Goal: Task Accomplishment & Management: Complete application form

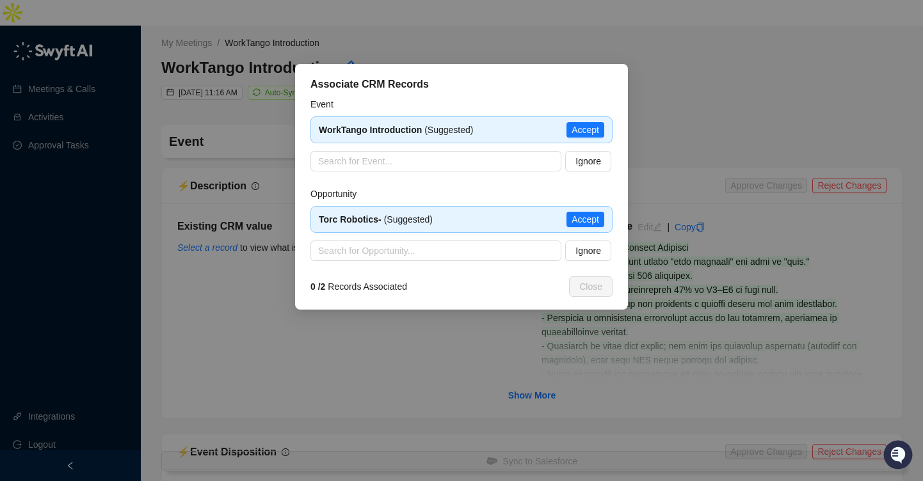
click at [589, 227] on div "Torc Robotics- (Suggested) Accept" at bounding box center [461, 219] width 302 height 27
click at [585, 221] on span "Accept" at bounding box center [586, 219] width 28 height 14
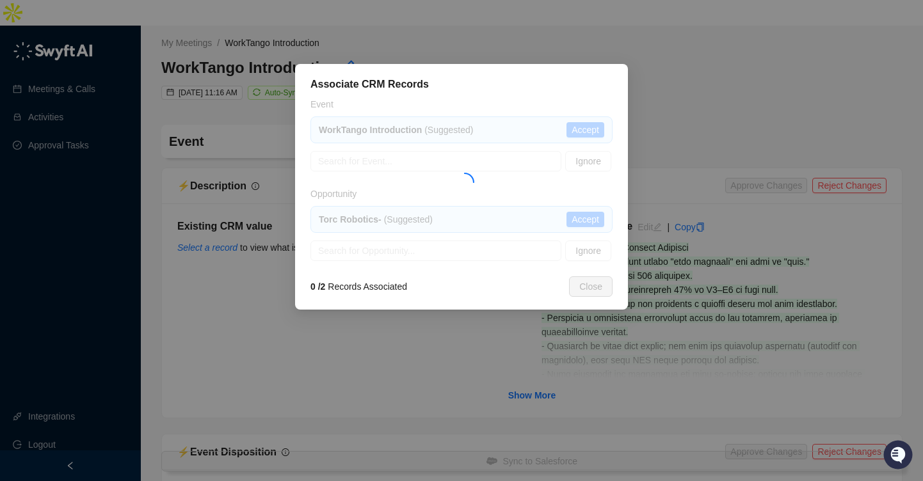
type textarea "**********"
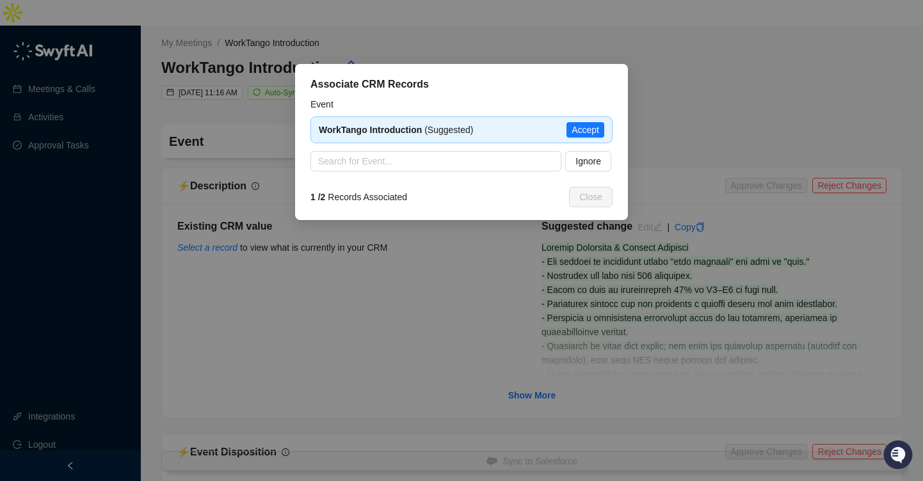
type input "**********"
click at [589, 122] on div "WorkTango Introduction (Suggested) Accept" at bounding box center [461, 129] width 302 height 27
click at [588, 130] on span "Accept" at bounding box center [586, 130] width 28 height 14
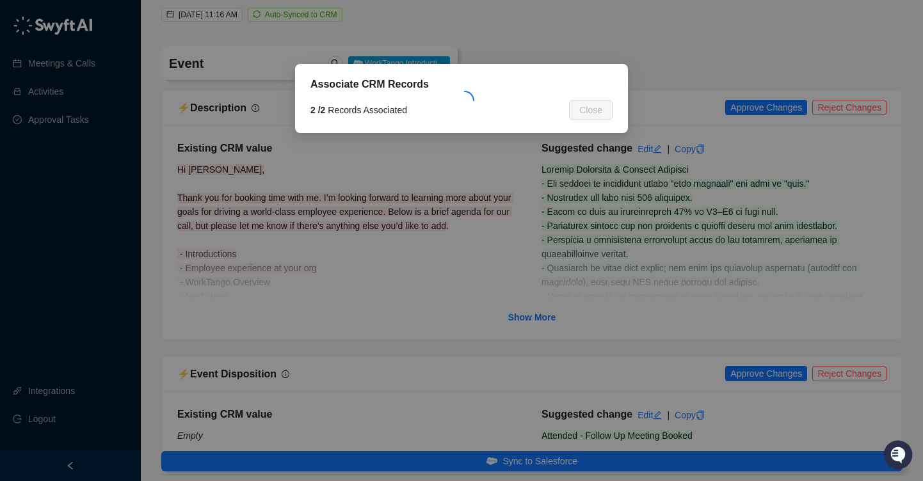
scroll to position [94, 0]
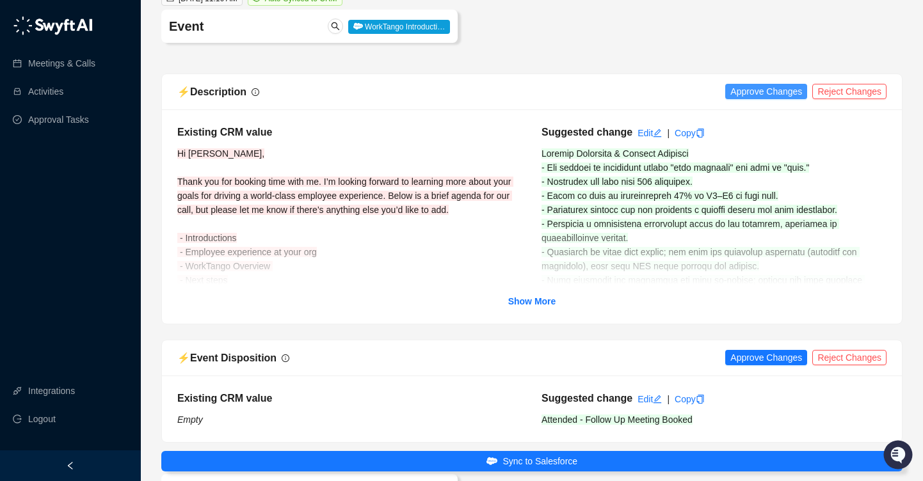
click at [784, 84] on span "Approve Changes" at bounding box center [766, 91] width 72 height 14
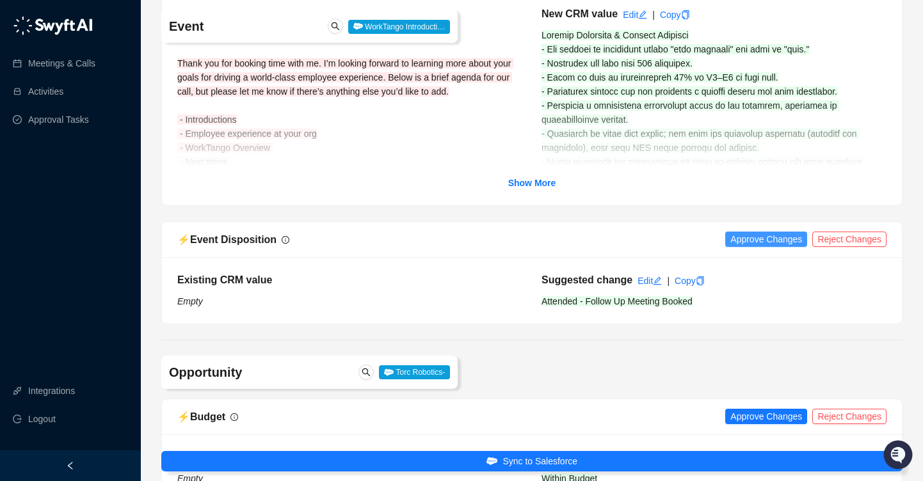
click at [748, 232] on span "Approve Changes" at bounding box center [766, 239] width 72 height 14
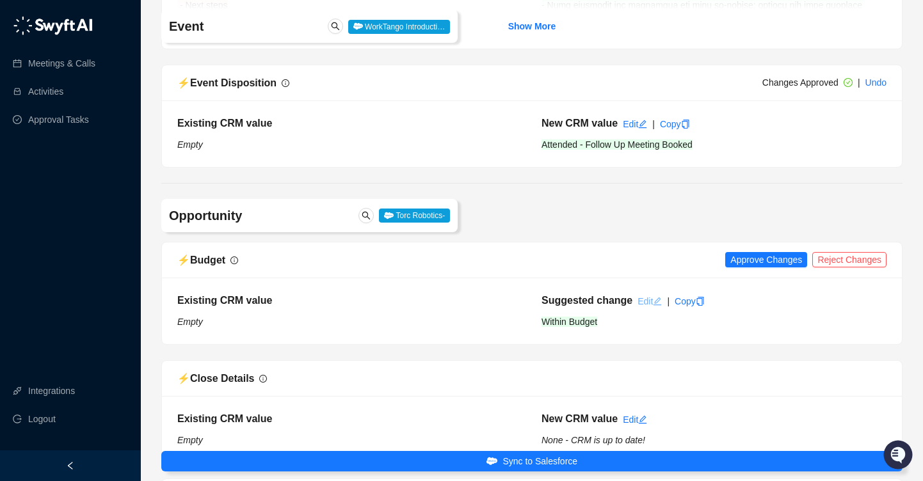
click at [641, 296] on link "Edit" at bounding box center [649, 301] width 24 height 10
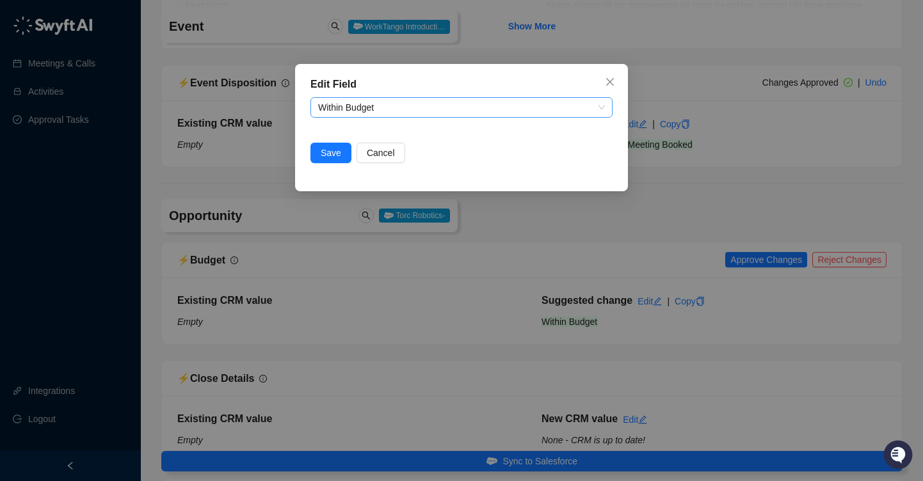
click at [557, 110] on span "Within Budget" at bounding box center [461, 107] width 287 height 19
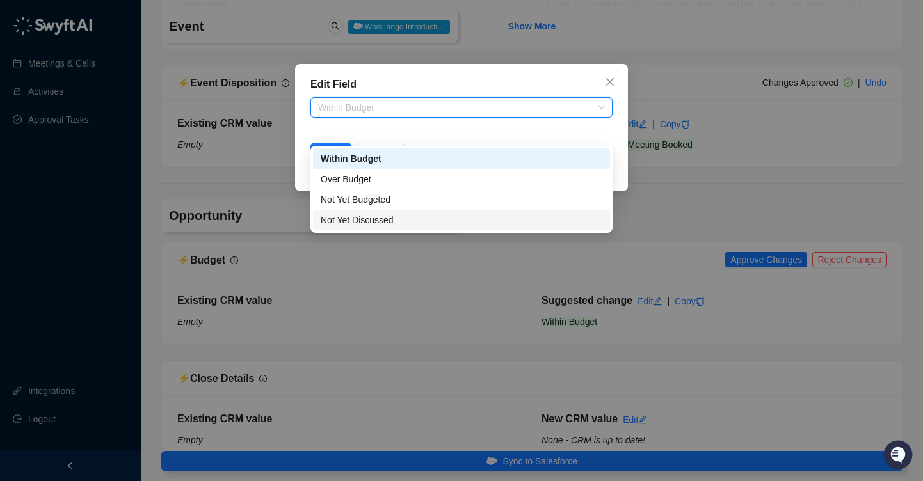
click at [531, 213] on div "Not Yet Discussed" at bounding box center [462, 220] width 282 height 14
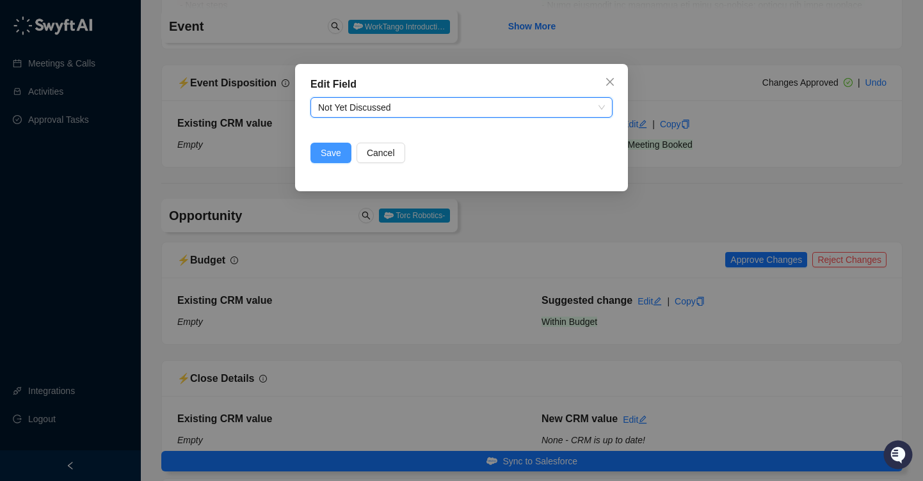
click at [323, 156] on span "Save" at bounding box center [331, 153] width 20 height 14
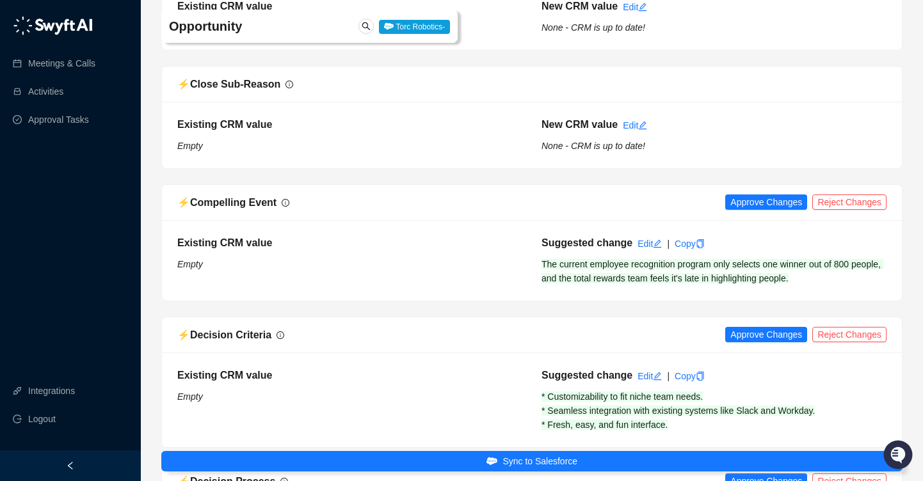
scroll to position [902, 0]
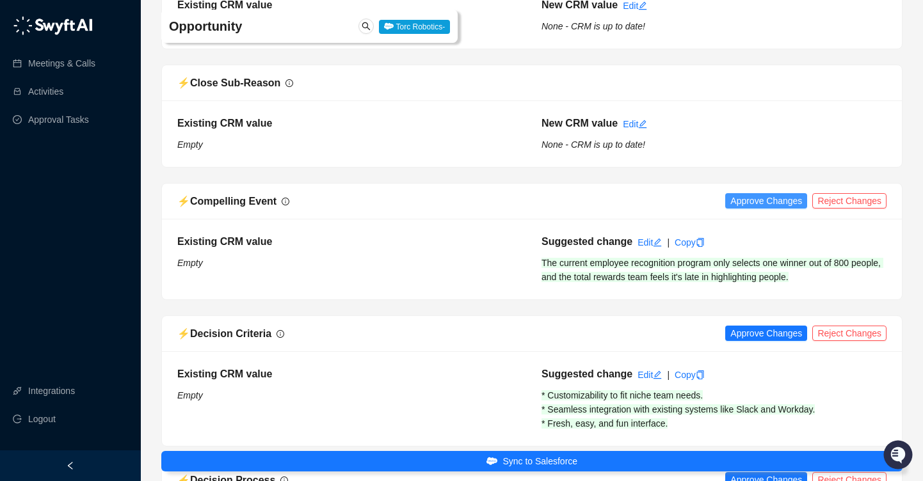
click at [754, 194] on span "Approve Changes" at bounding box center [766, 201] width 72 height 14
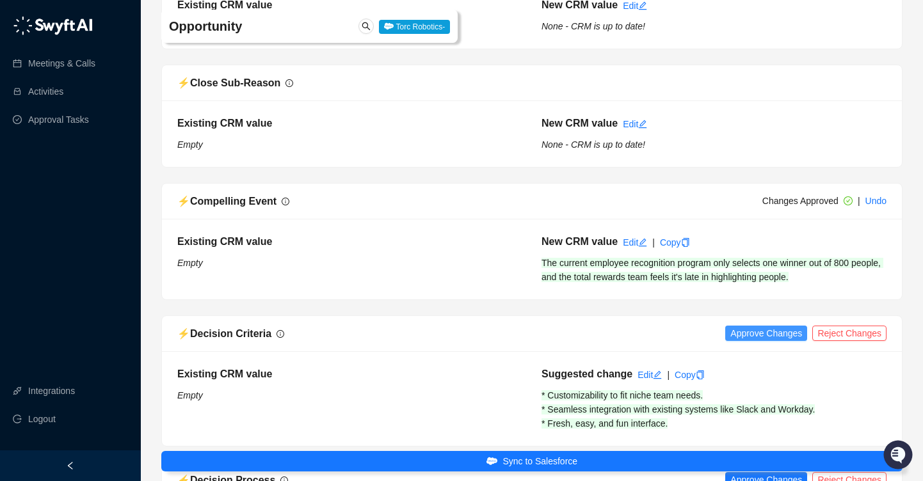
click at [753, 326] on span "Approve Changes" at bounding box center [766, 333] width 72 height 14
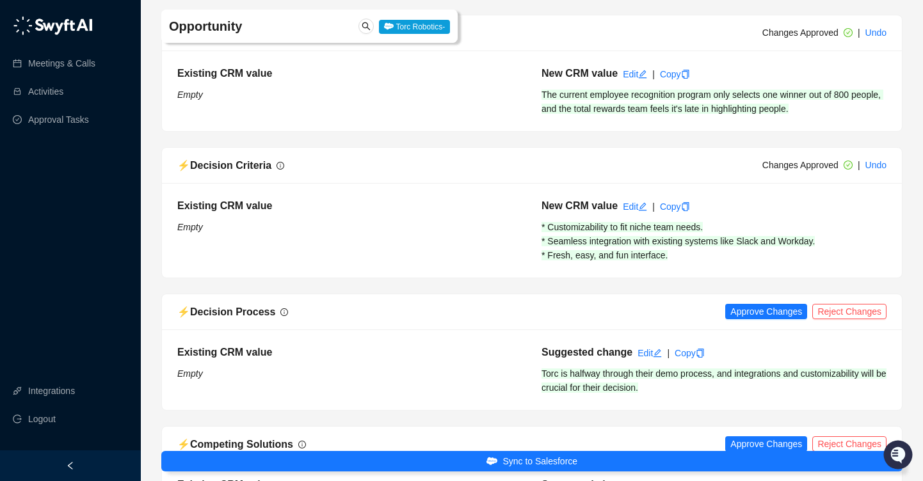
scroll to position [1219, 0]
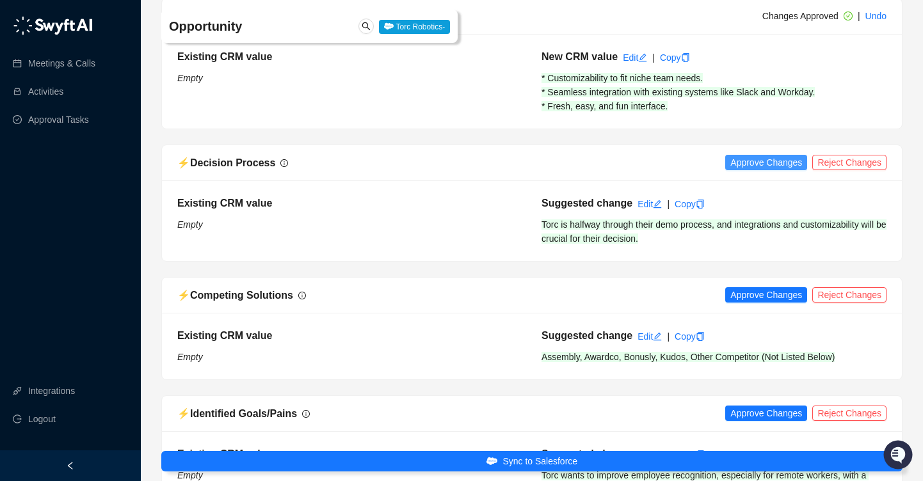
click at [774, 156] on span "Approve Changes" at bounding box center [766, 163] width 72 height 14
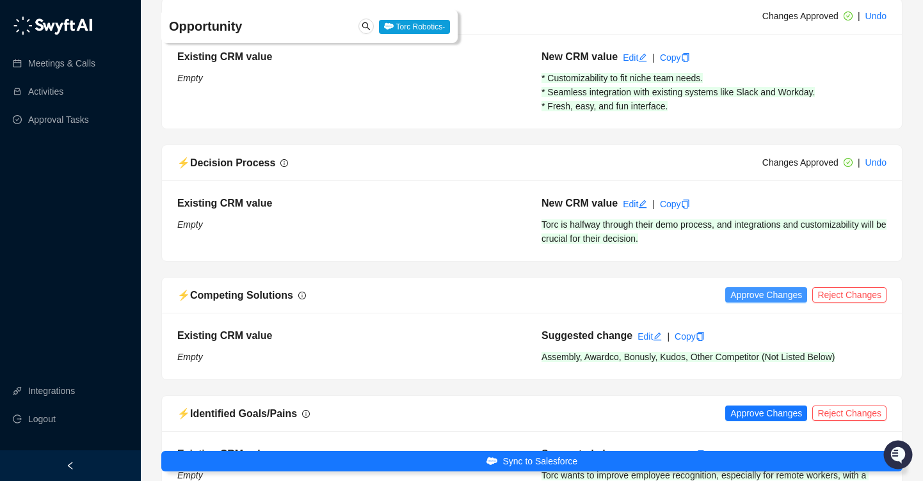
click at [747, 288] on span "Approve Changes" at bounding box center [766, 295] width 72 height 14
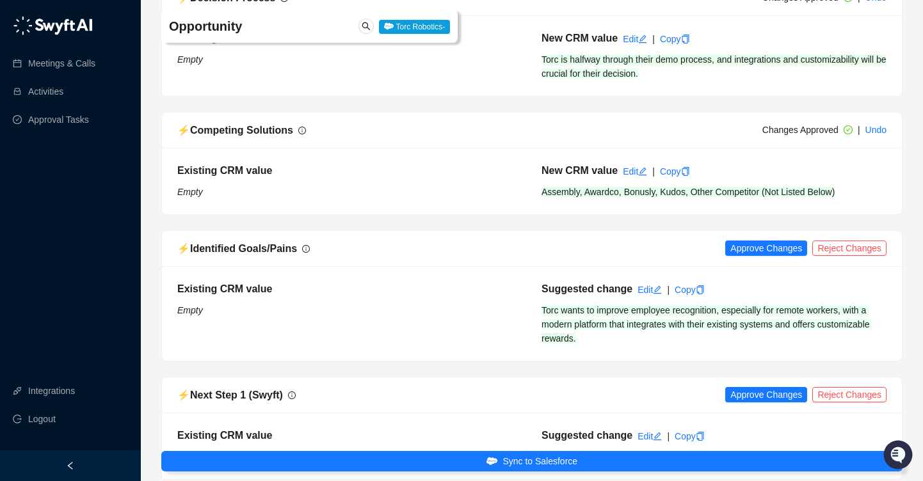
scroll to position [1391, 0]
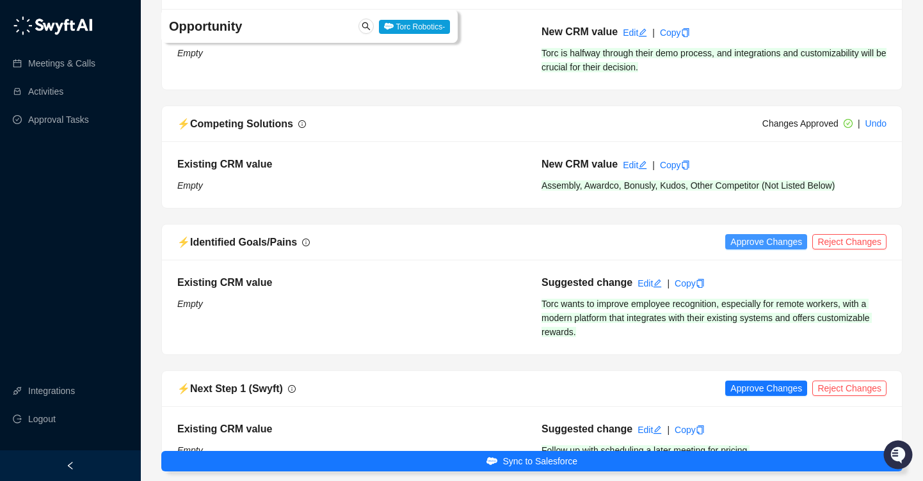
click at [754, 235] on span "Approve Changes" at bounding box center [766, 242] width 72 height 14
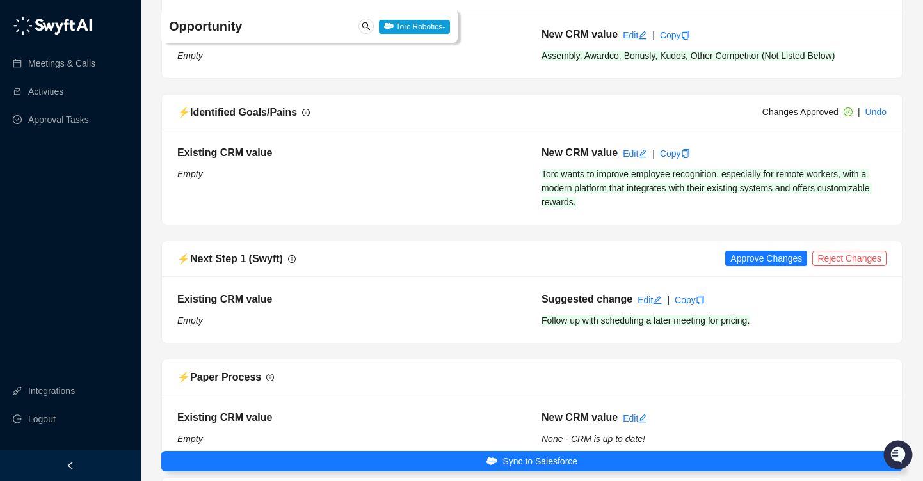
scroll to position [1550, 0]
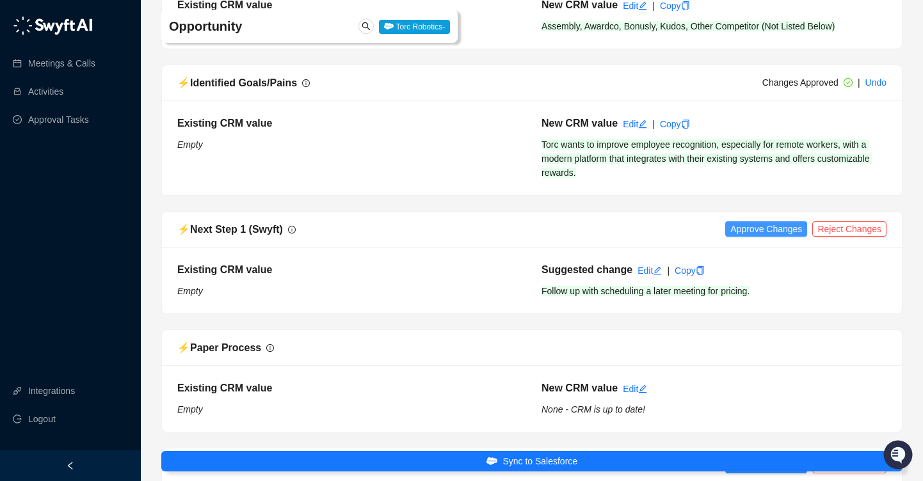
click at [755, 222] on span "Approve Changes" at bounding box center [766, 229] width 72 height 14
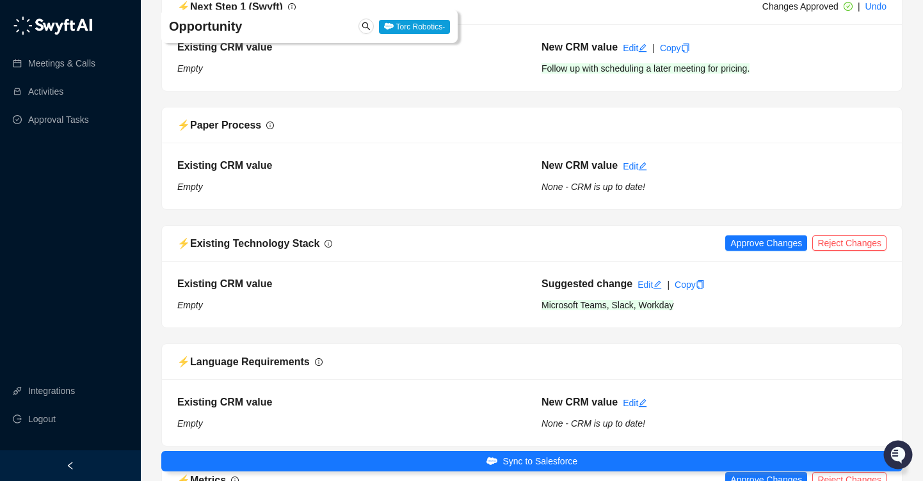
scroll to position [1771, 0]
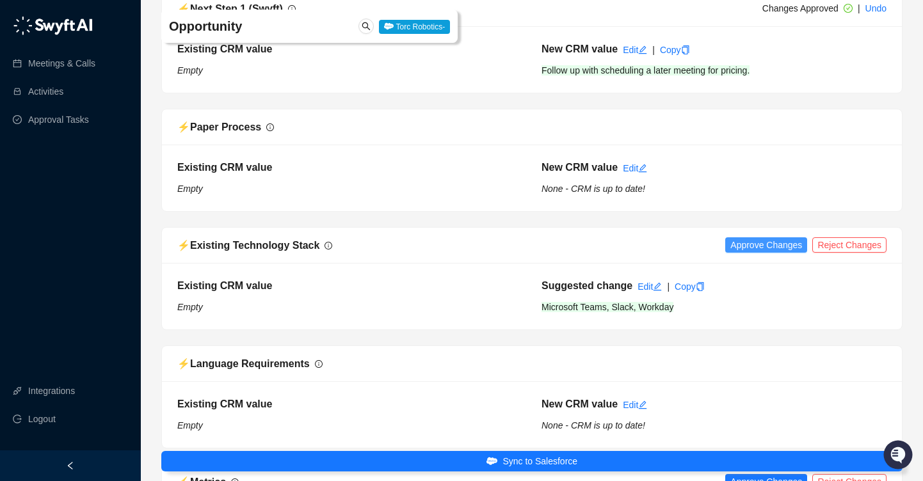
click at [754, 238] on span "Approve Changes" at bounding box center [766, 245] width 72 height 14
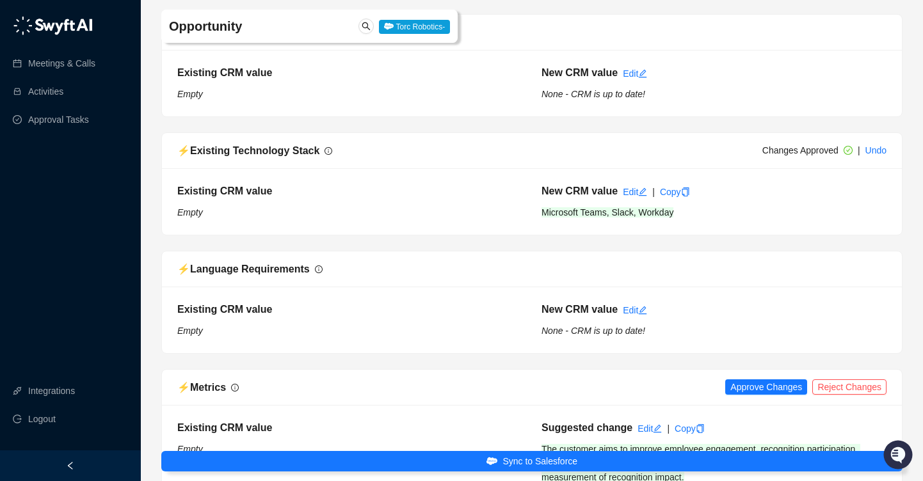
scroll to position [1958, 0]
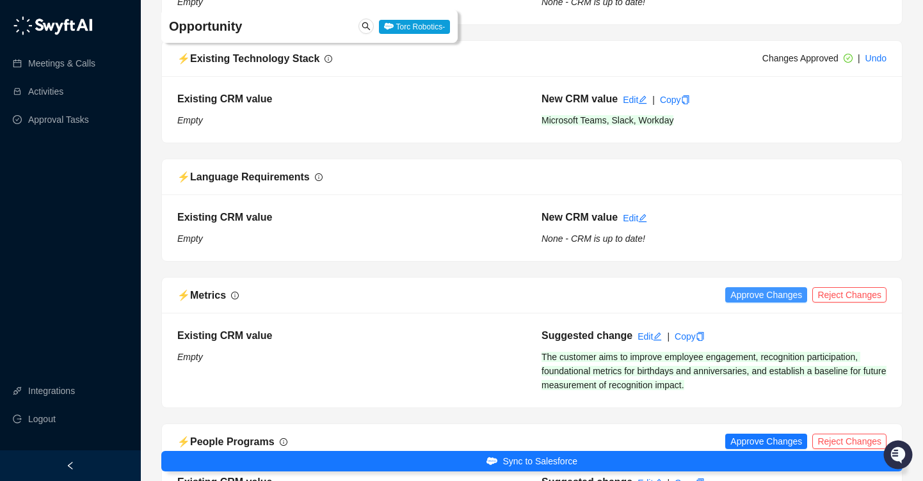
click at [739, 288] on span "Approve Changes" at bounding box center [766, 295] width 72 height 14
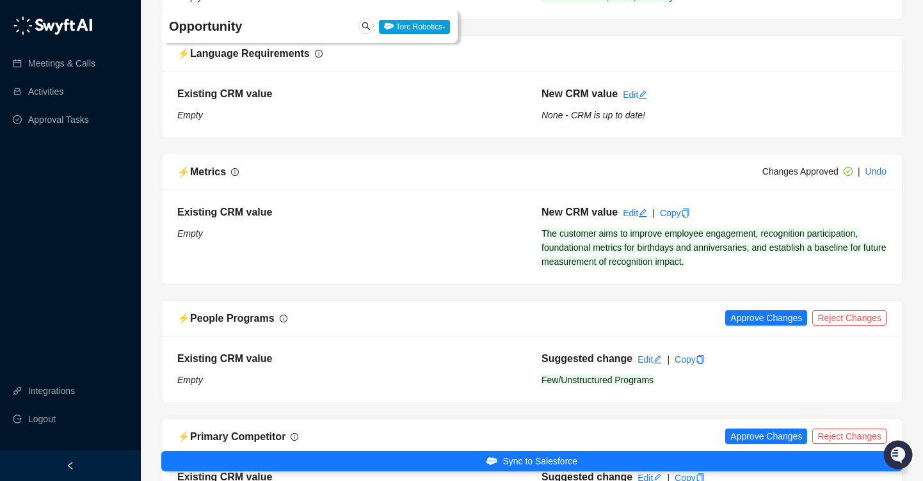
click at [735, 301] on div "⚡️ People Programs Approve Changes Reject Changes" at bounding box center [532, 319] width 740 height 36
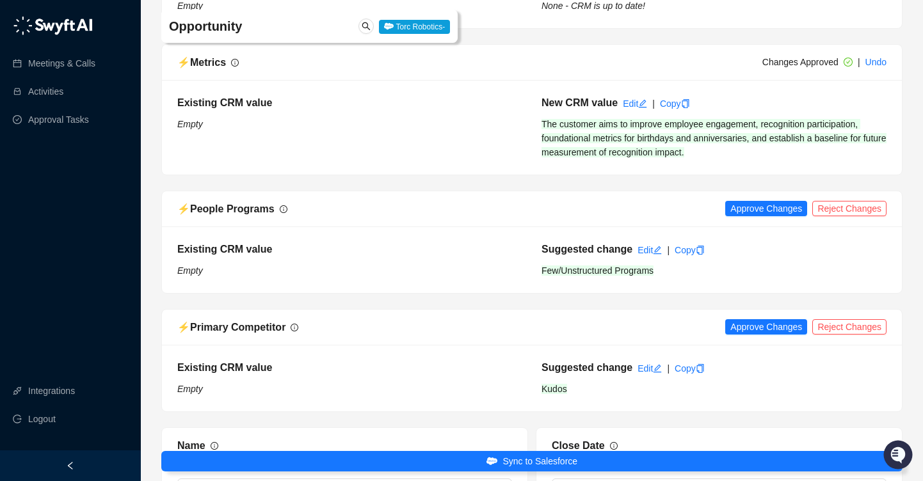
scroll to position [2190, 0]
click at [771, 202] on span "Approve Changes" at bounding box center [766, 209] width 72 height 14
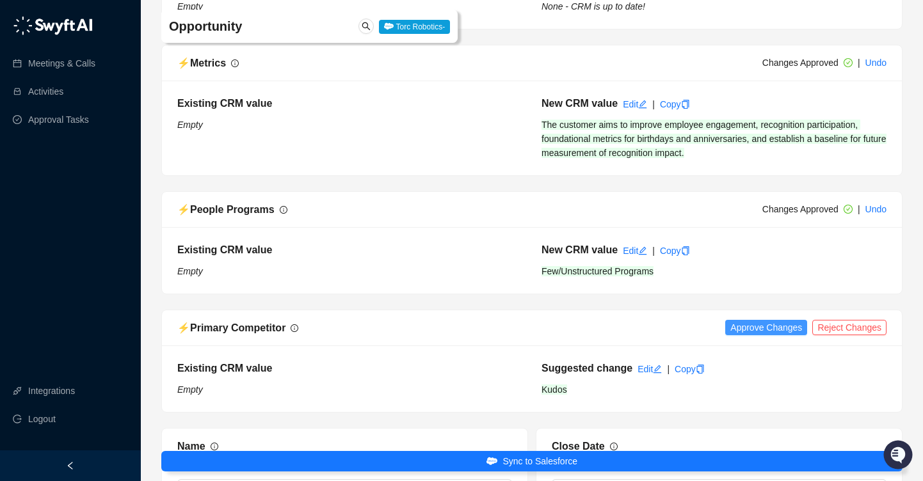
click at [748, 321] on span "Approve Changes" at bounding box center [766, 328] width 72 height 14
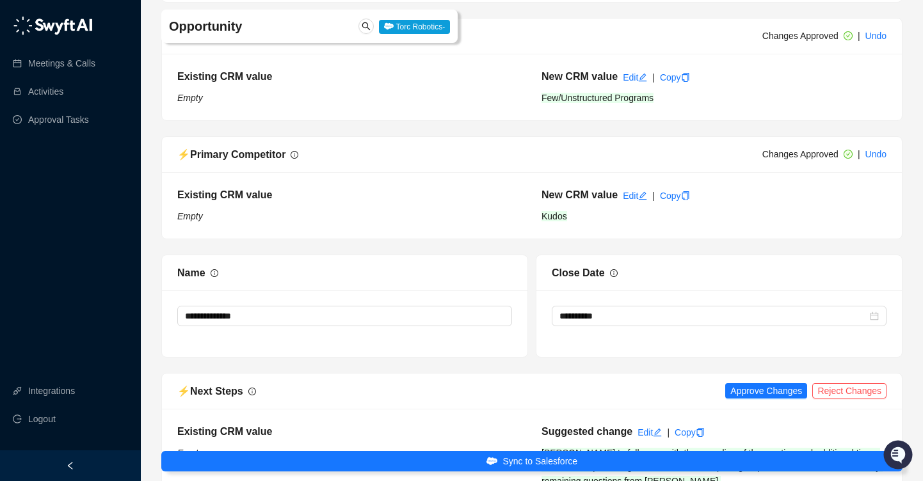
scroll to position [2368, 0]
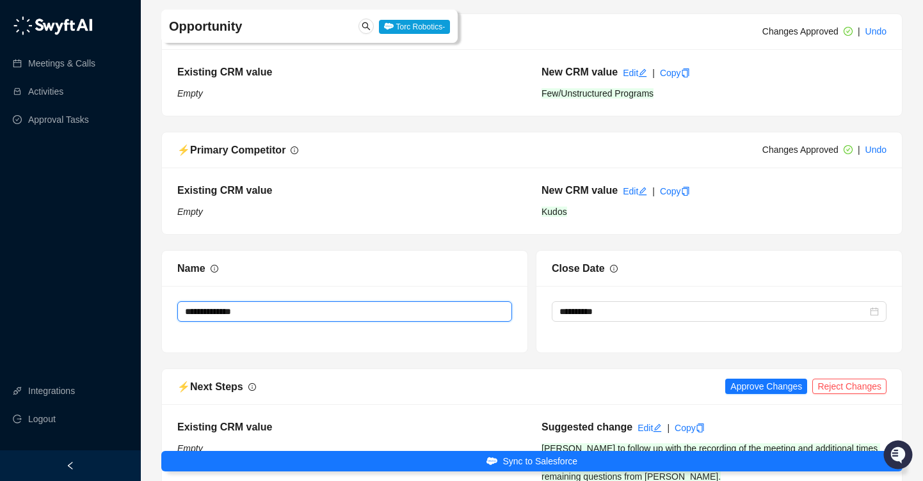
click at [497, 301] on textarea "**********" at bounding box center [344, 311] width 335 height 20
type textarea "**********"
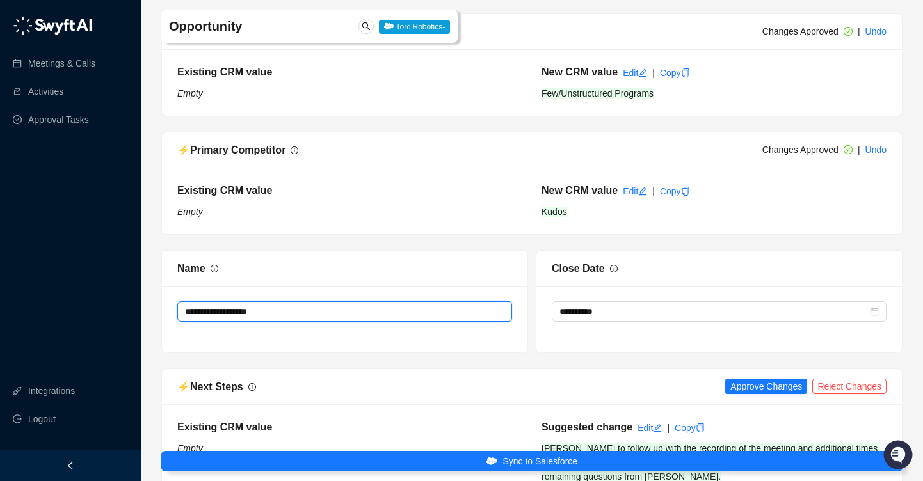
type textarea "**********"
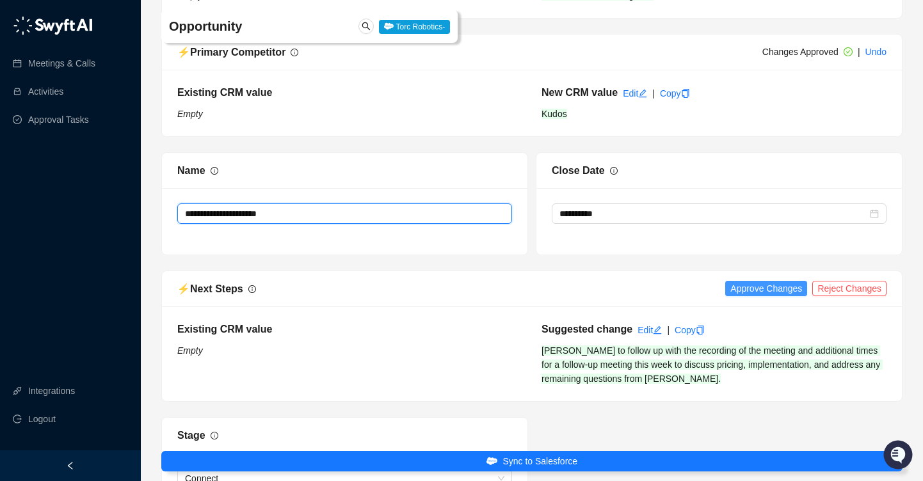
type textarea "**********"
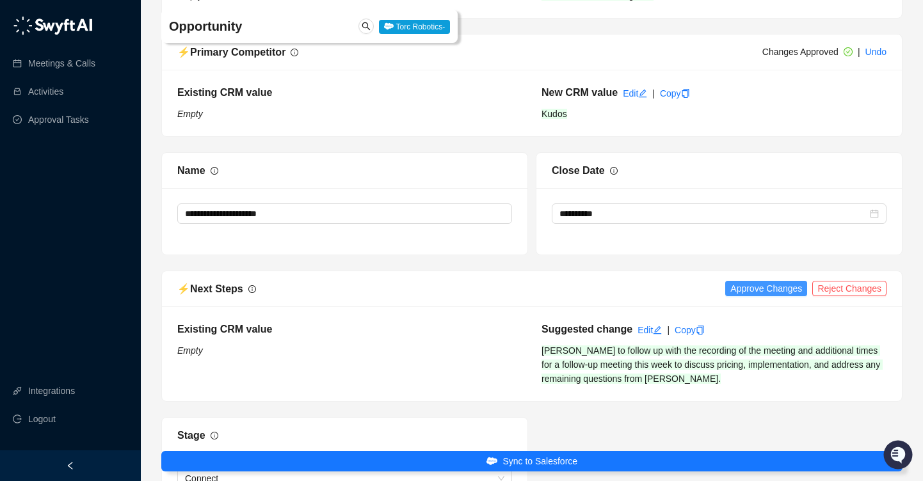
click at [780, 282] on span "Approve Changes" at bounding box center [766, 289] width 72 height 14
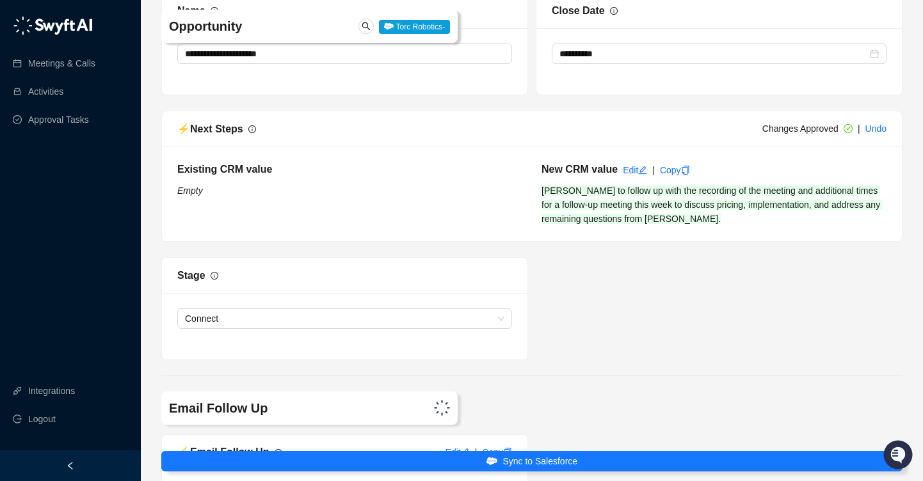
scroll to position [2627, 0]
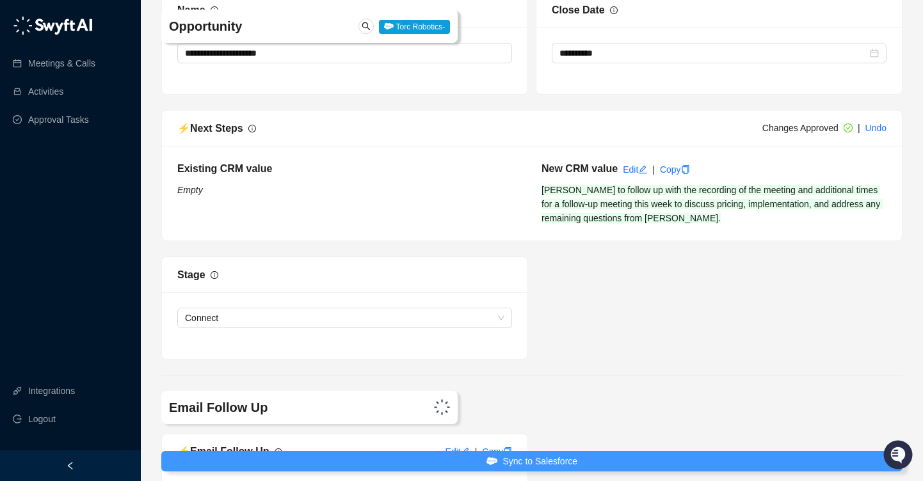
click at [596, 453] on button "Sync to Salesforce" at bounding box center [531, 461] width 741 height 20
